Goal: Task Accomplishment & Management: Manage account settings

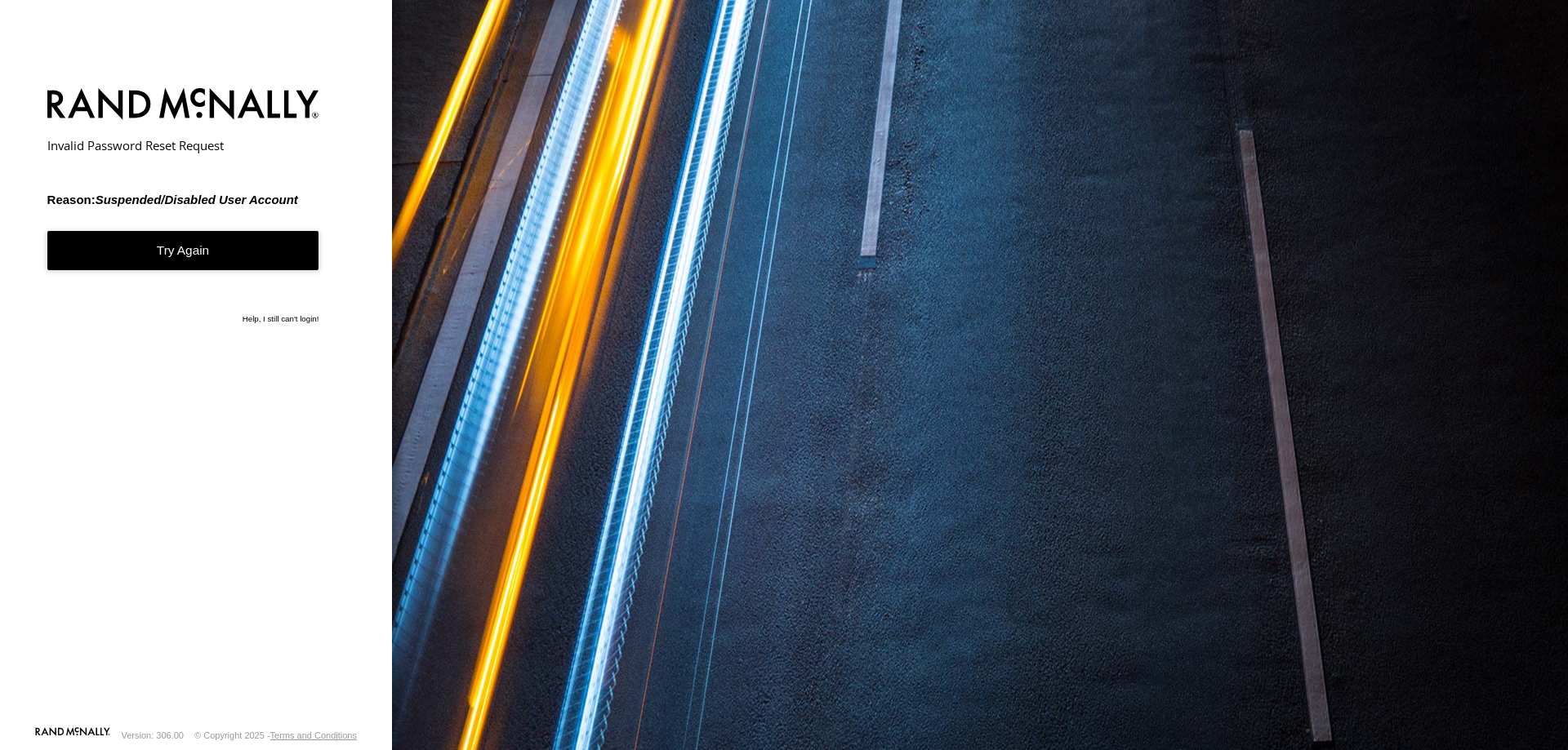
click at [179, 245] on link "Try Again" at bounding box center [184, 251] width 272 height 40
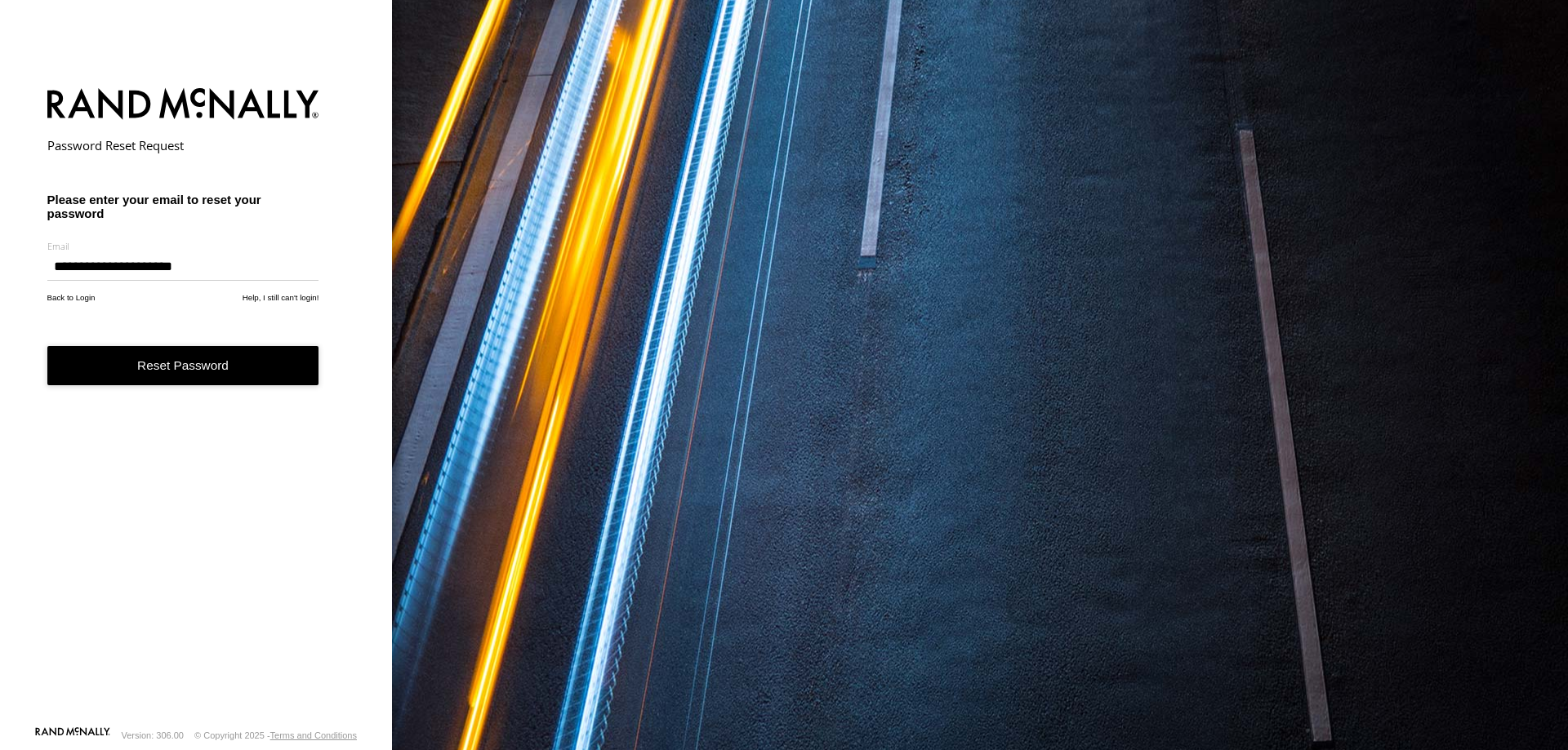
type input "**********"
click at [160, 366] on button "Reset Password" at bounding box center [184, 366] width 272 height 40
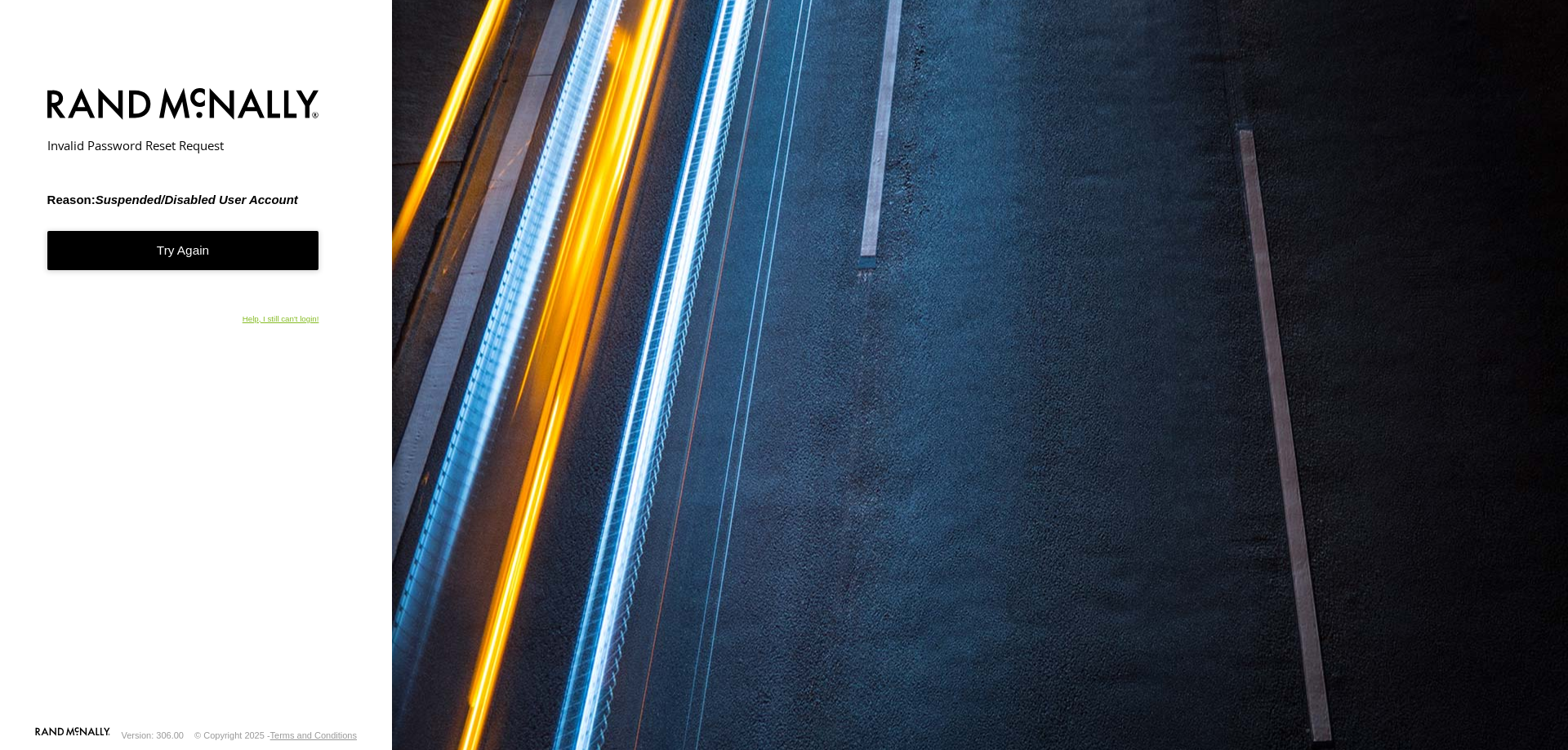
click at [292, 320] on link "Help, I still can't login!" at bounding box center [281, 320] width 77 height 13
